Goal: Information Seeking & Learning: Find specific fact

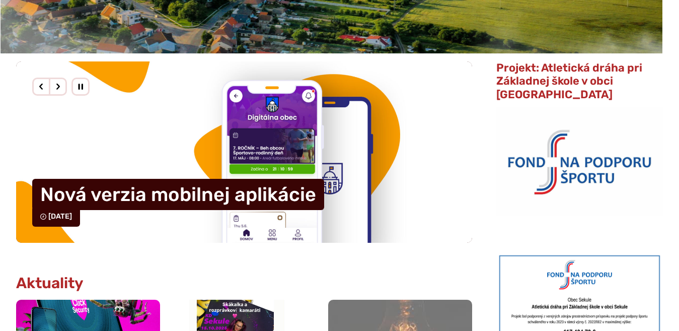
scroll to position [248, 0]
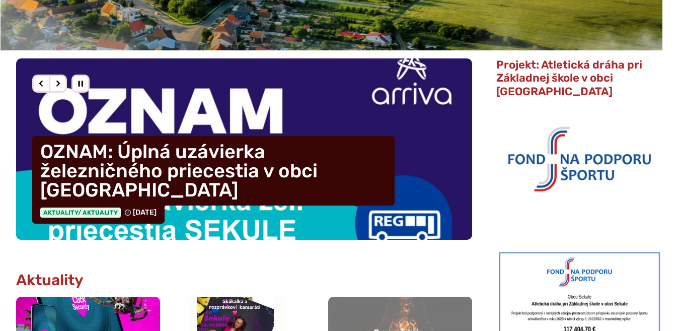
click at [39, 84] on div "Predošlý slajd" at bounding box center [41, 83] width 18 height 18
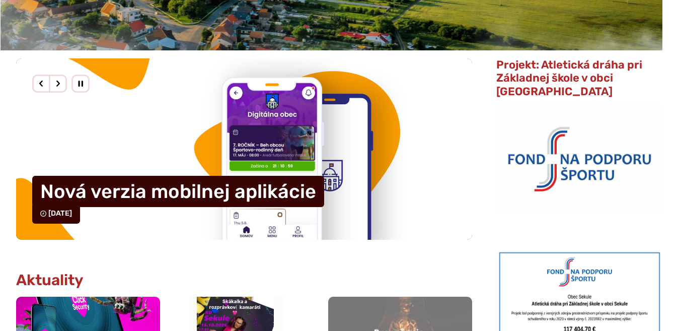
click at [39, 84] on div "Predošlý slajd" at bounding box center [41, 83] width 18 height 18
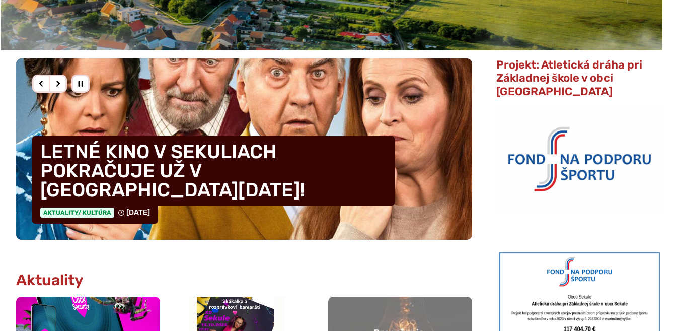
click at [39, 84] on div "Predošlý slajd" at bounding box center [41, 83] width 18 height 18
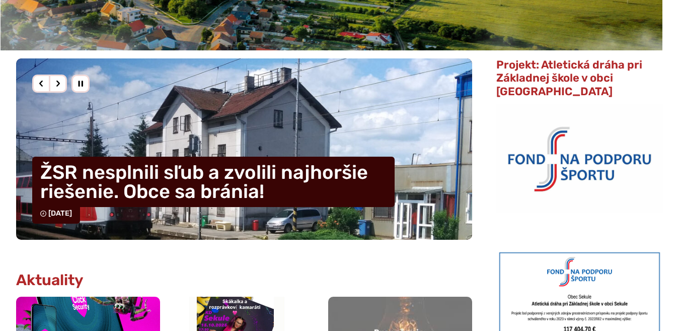
click at [39, 84] on div "Predošlý slajd" at bounding box center [41, 83] width 18 height 18
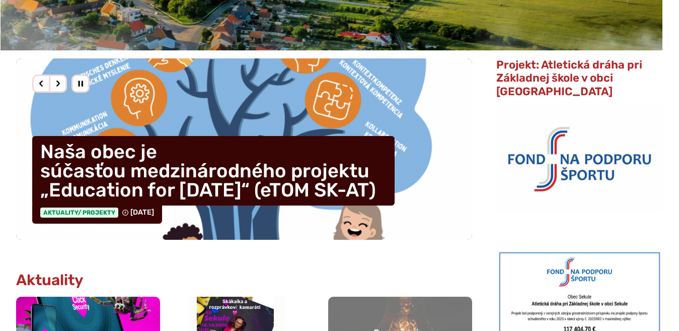
click at [61, 84] on div "Nasledujúci slajd" at bounding box center [58, 83] width 18 height 18
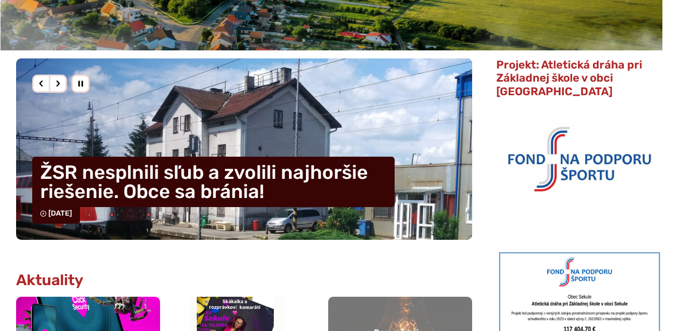
click at [61, 84] on div "Nasledujúci slajd" at bounding box center [58, 83] width 18 height 18
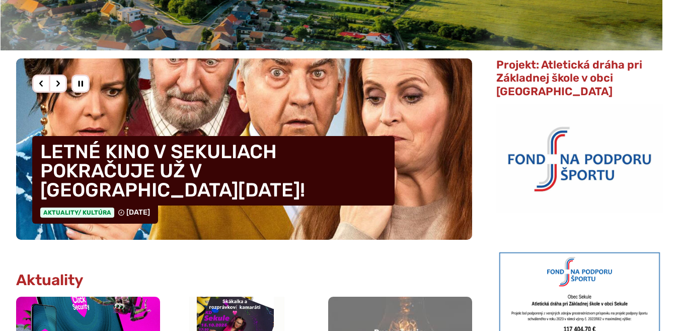
click at [61, 84] on div "Nasledujúci slajd" at bounding box center [58, 83] width 18 height 18
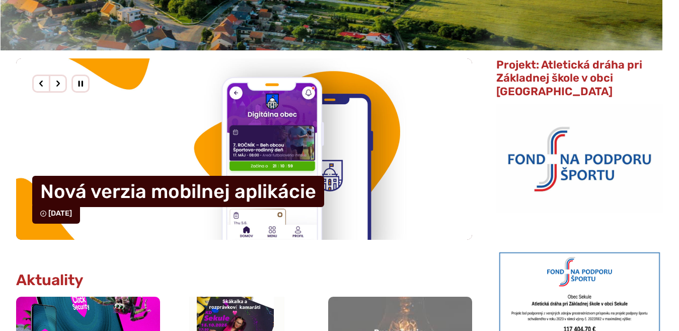
click at [61, 84] on div "Nasledujúci slajd" at bounding box center [58, 83] width 18 height 18
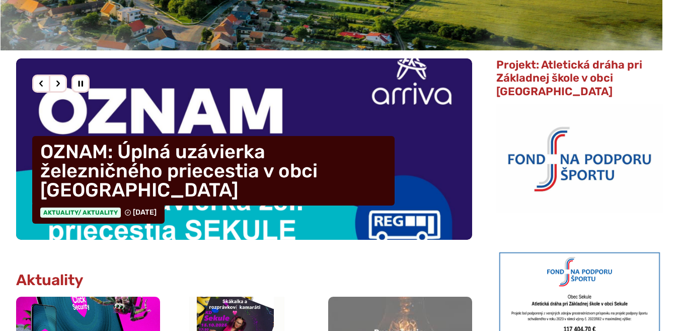
click at [61, 84] on div "Nasledujúci slajd" at bounding box center [58, 83] width 18 height 18
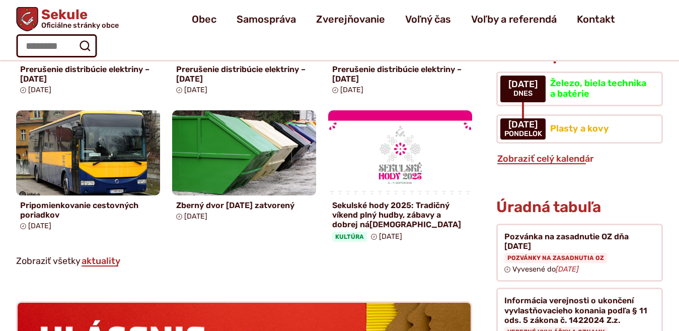
scroll to position [68, 0]
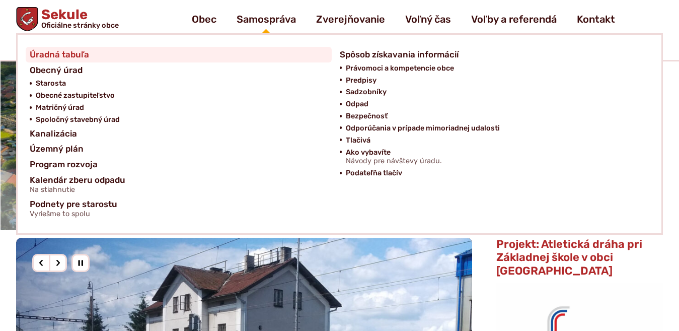
click at [62, 53] on span "Úradná tabuľa" at bounding box center [59, 55] width 59 height 16
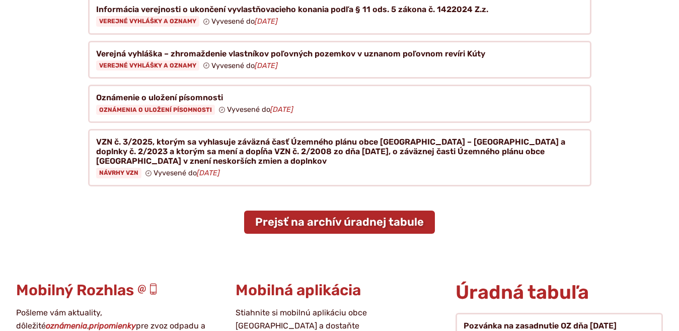
scroll to position [248, 0]
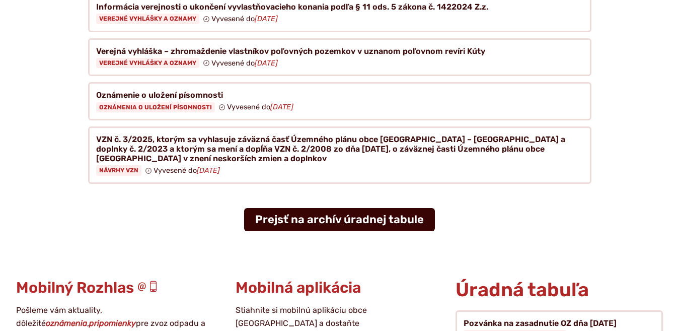
click at [328, 208] on link "Prejsť na archív úradnej tabule" at bounding box center [339, 219] width 191 height 23
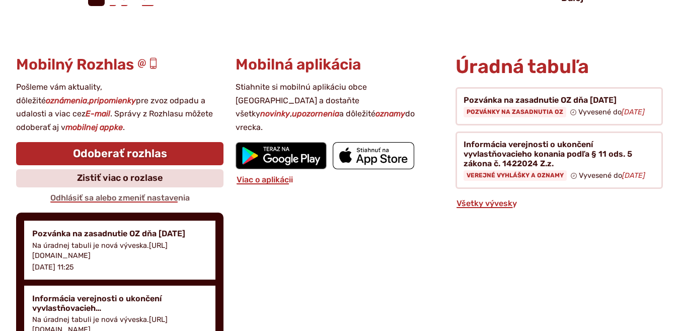
scroll to position [847, 0]
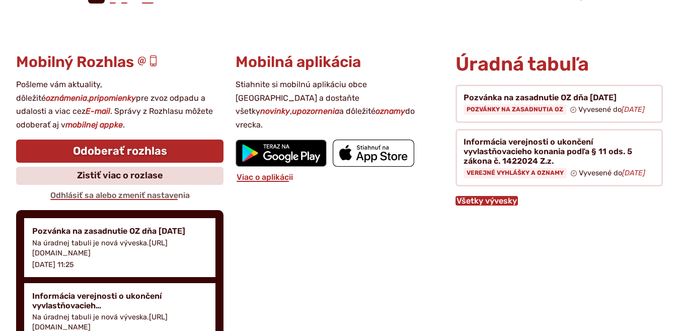
click at [490, 205] on link "Všetky vývesky" at bounding box center [487, 201] width 62 height 10
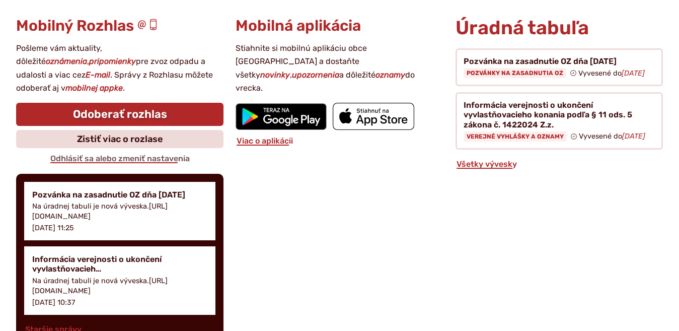
scroll to position [675, 0]
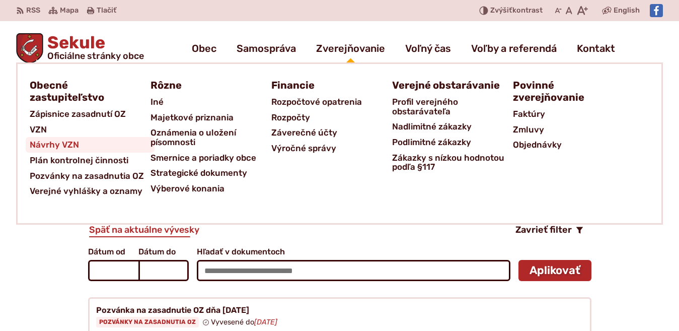
click at [35, 145] on span "Návrhy VZN" at bounding box center [54, 145] width 49 height 16
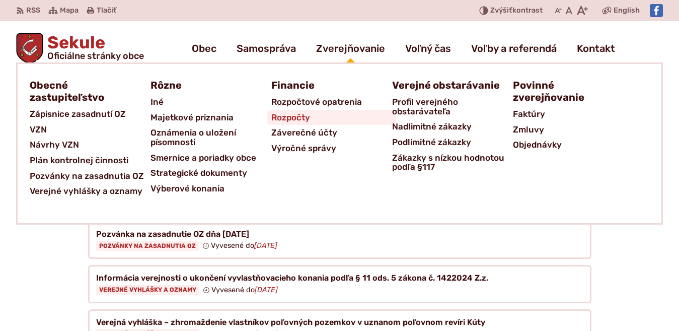
click at [287, 118] on span "Rozpočty" at bounding box center [290, 118] width 39 height 16
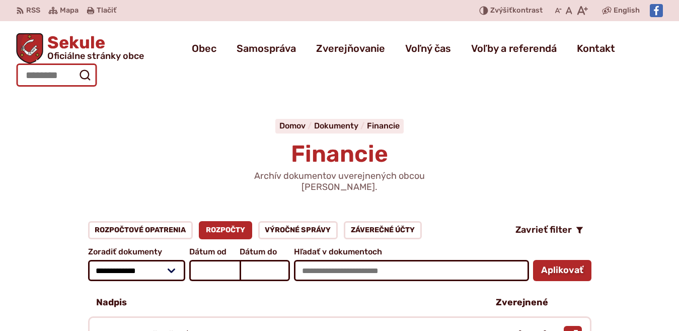
click at [97, 63] on input "Hľadať:" at bounding box center [56, 74] width 81 height 23
type input "**********"
click at [75, 66] on button "Odoslať vyhľadávací formulár" at bounding box center [84, 75] width 18 height 18
